Goal: Find specific page/section: Find specific page/section

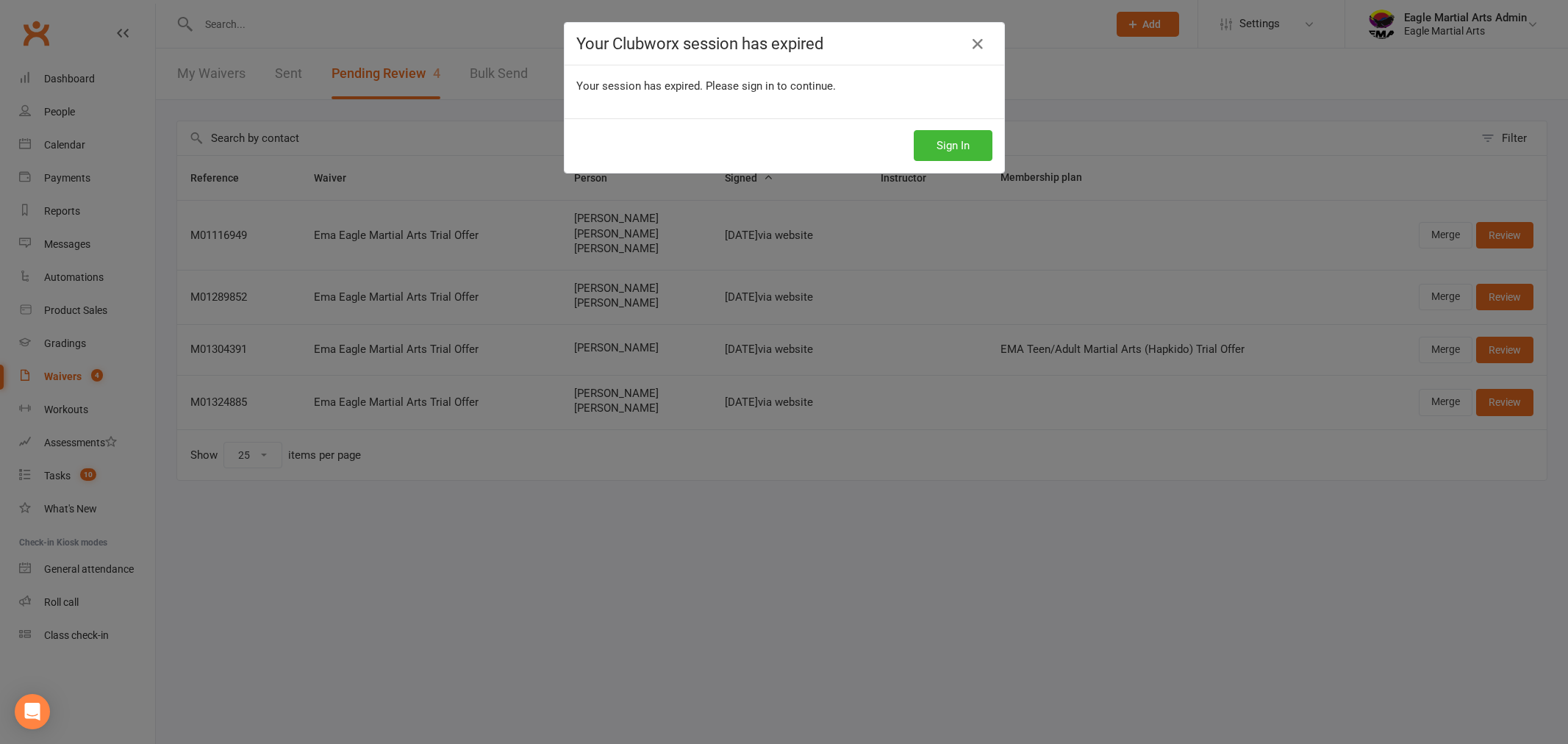
select select "25"
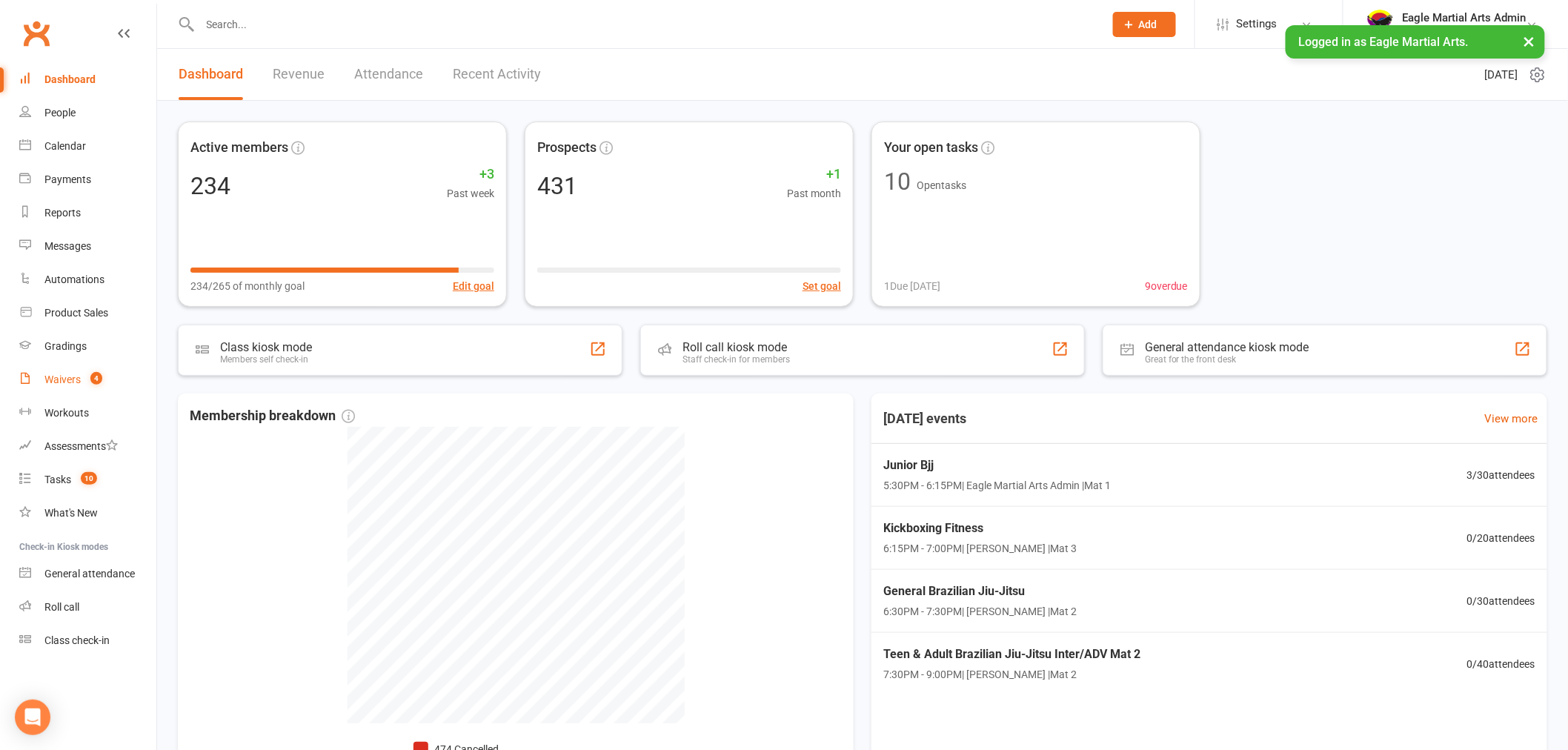
click at [72, 379] on div "Waivers" at bounding box center [62, 379] width 37 height 12
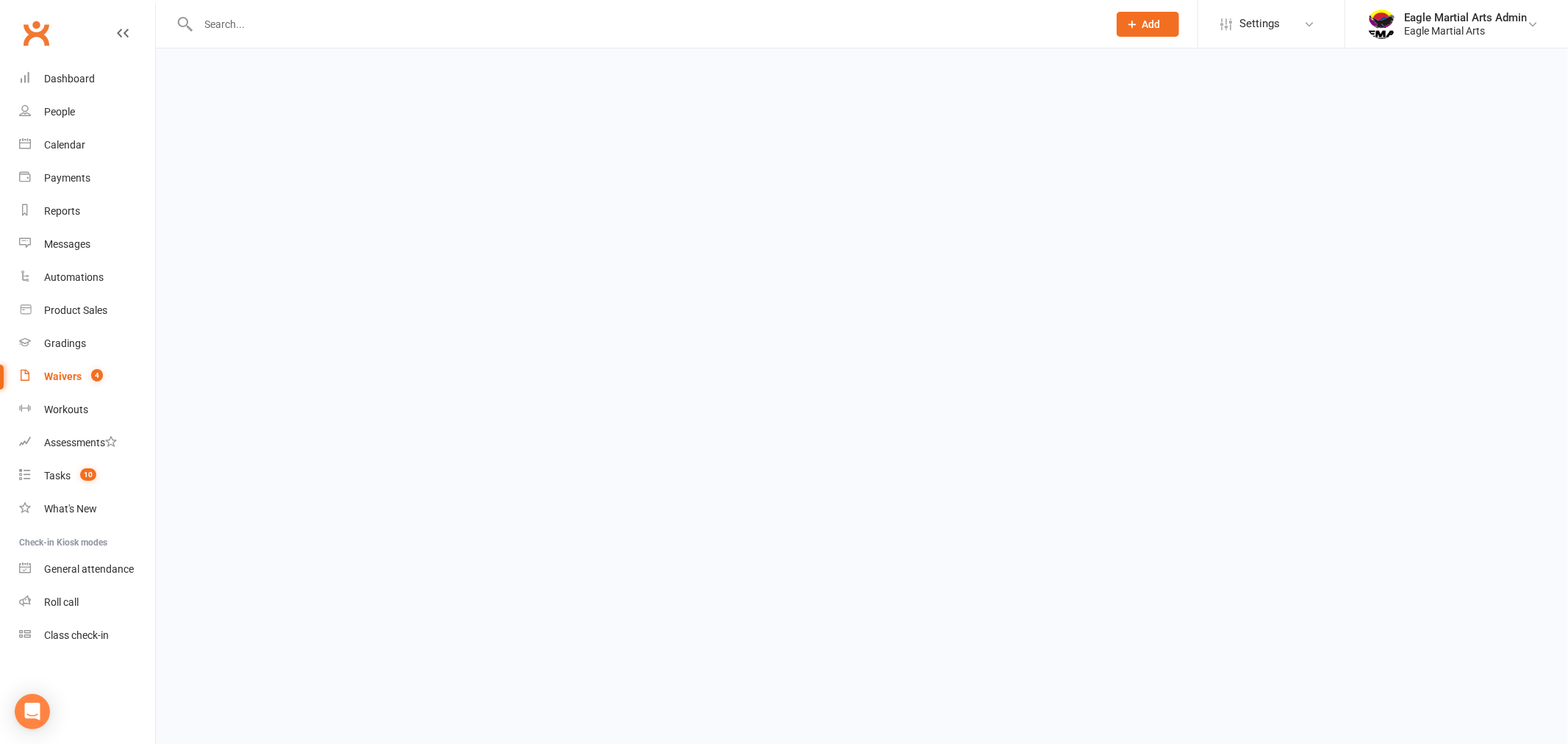
select select "100"
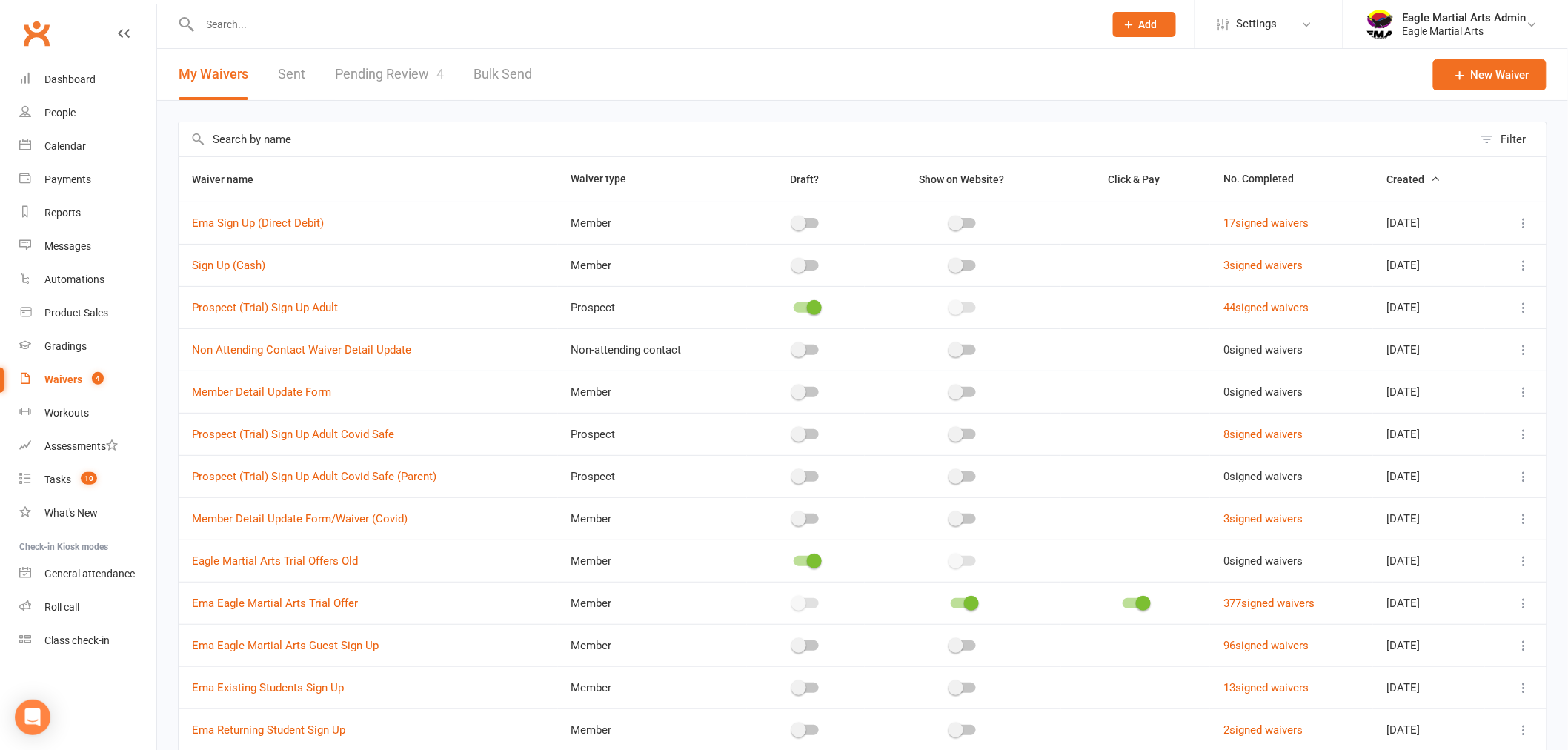
click at [395, 69] on link "Pending Review 4" at bounding box center [389, 74] width 109 height 51
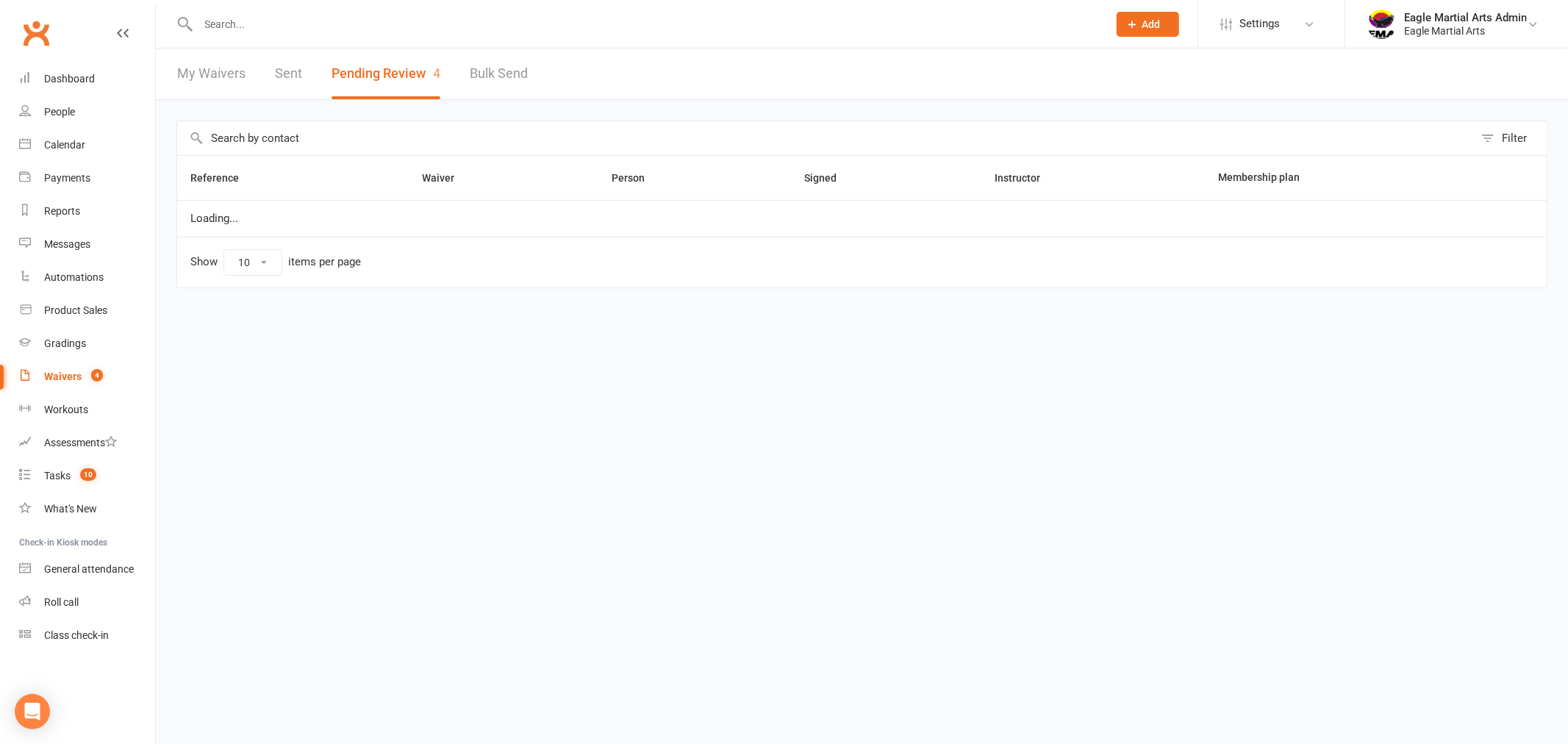
select select "25"
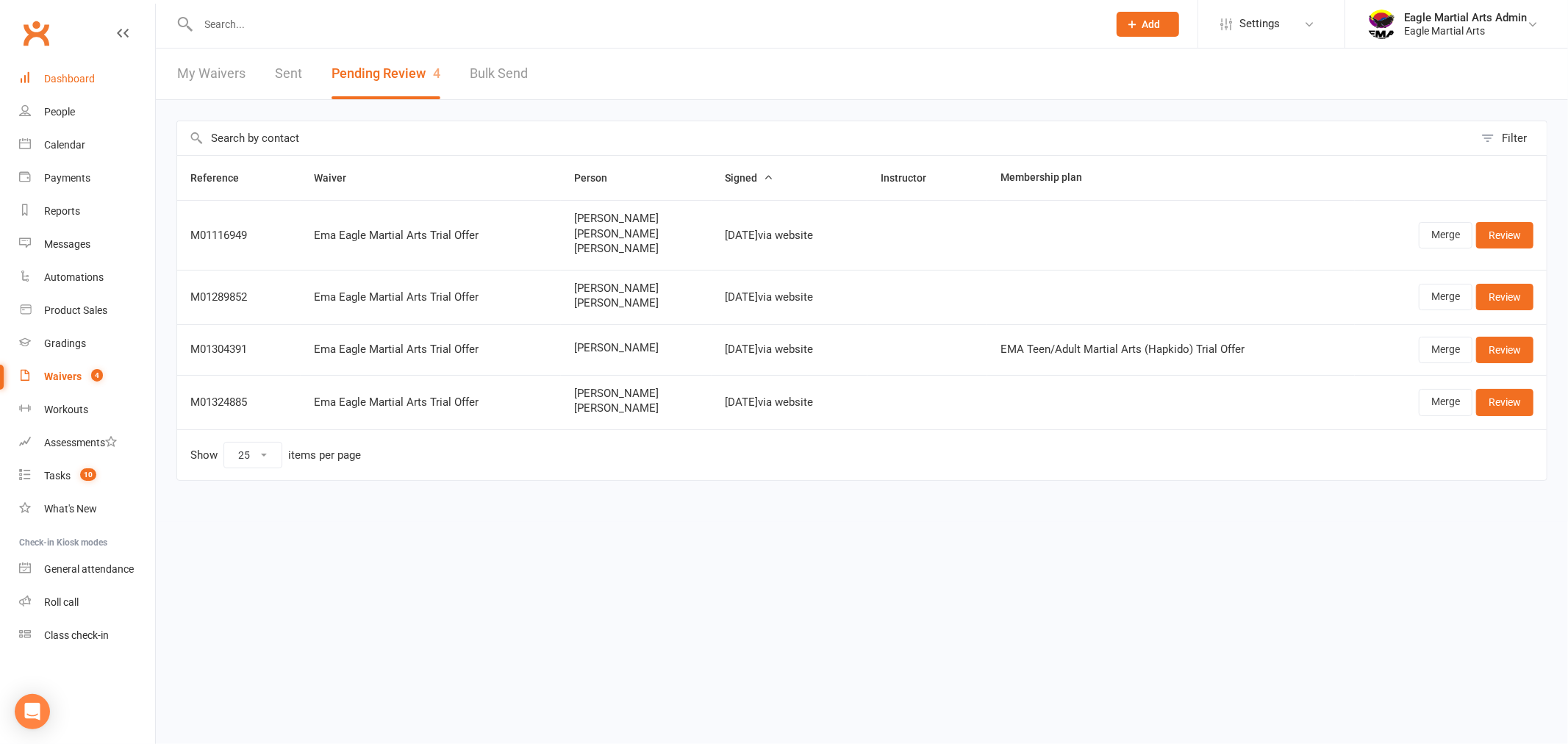
click at [92, 82] on div "Dashboard" at bounding box center [69, 79] width 50 height 12
